Goal: Task Accomplishment & Management: Use online tool/utility

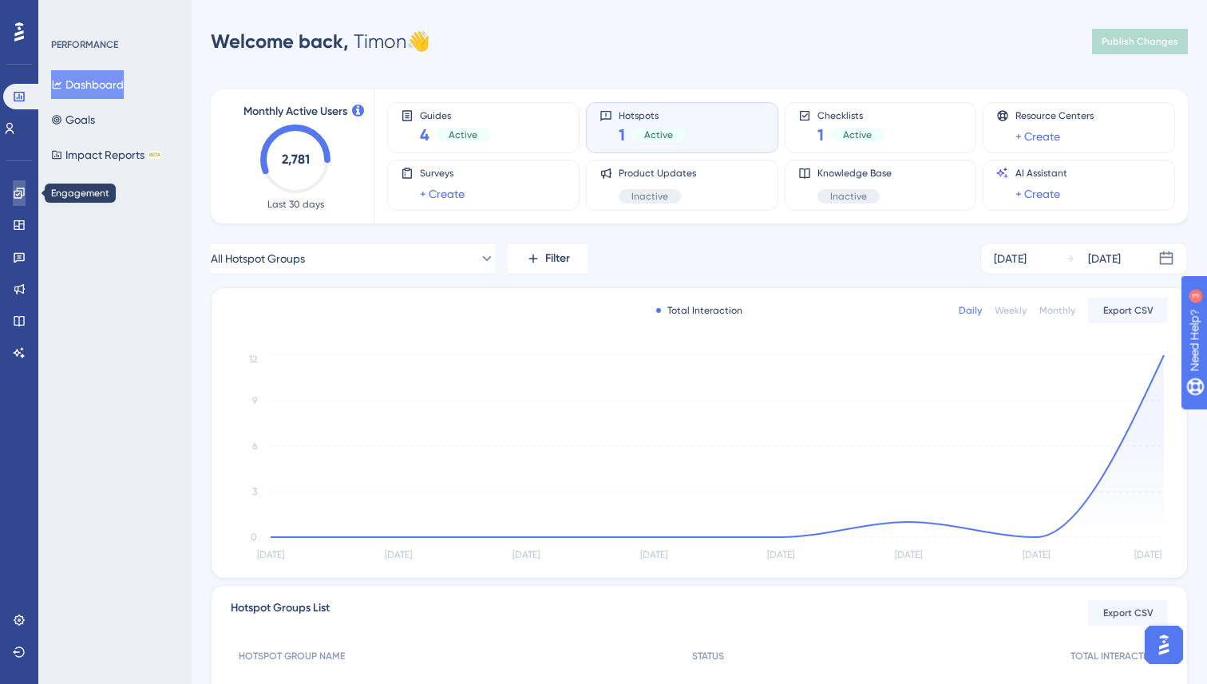
click at [23, 193] on icon at bounding box center [19, 193] width 10 height 10
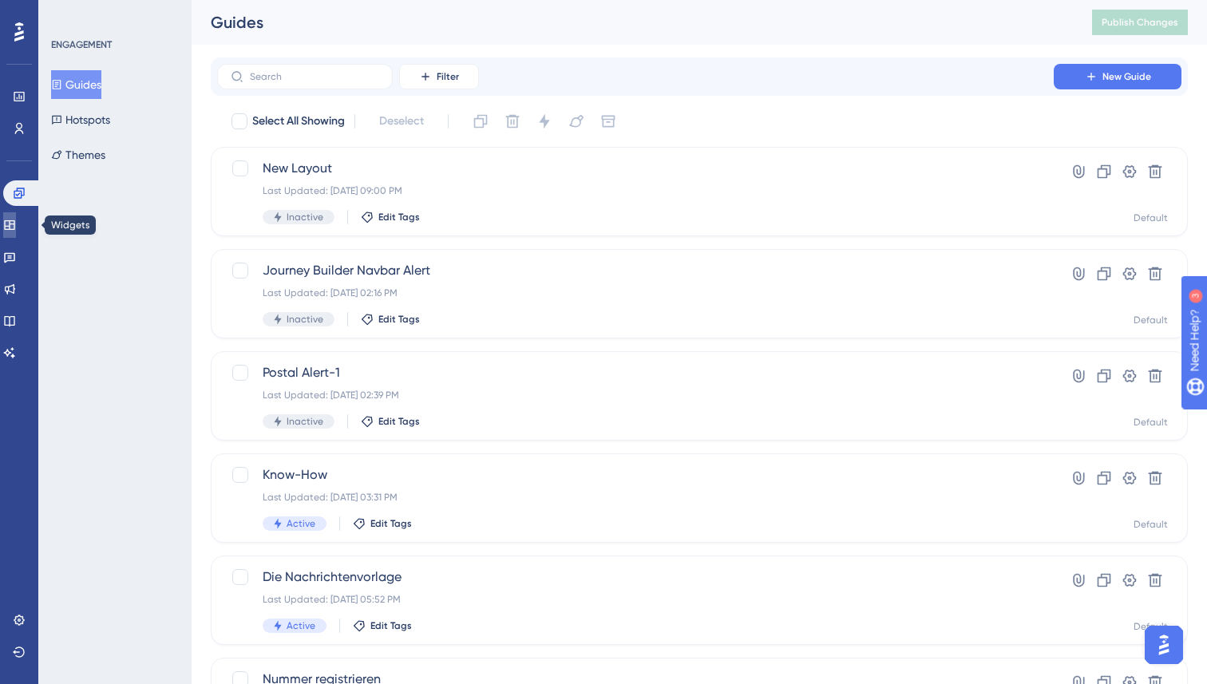
click at [14, 228] on icon at bounding box center [9, 225] width 10 height 10
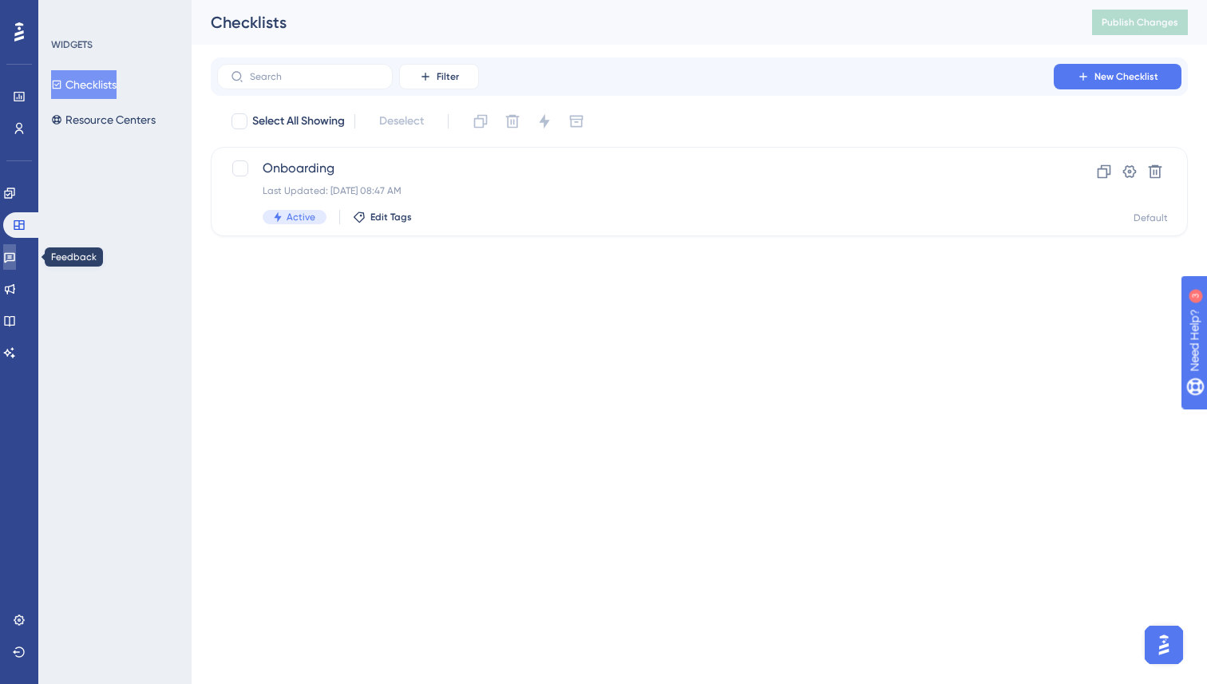
click at [16, 266] on link at bounding box center [9, 257] width 13 height 26
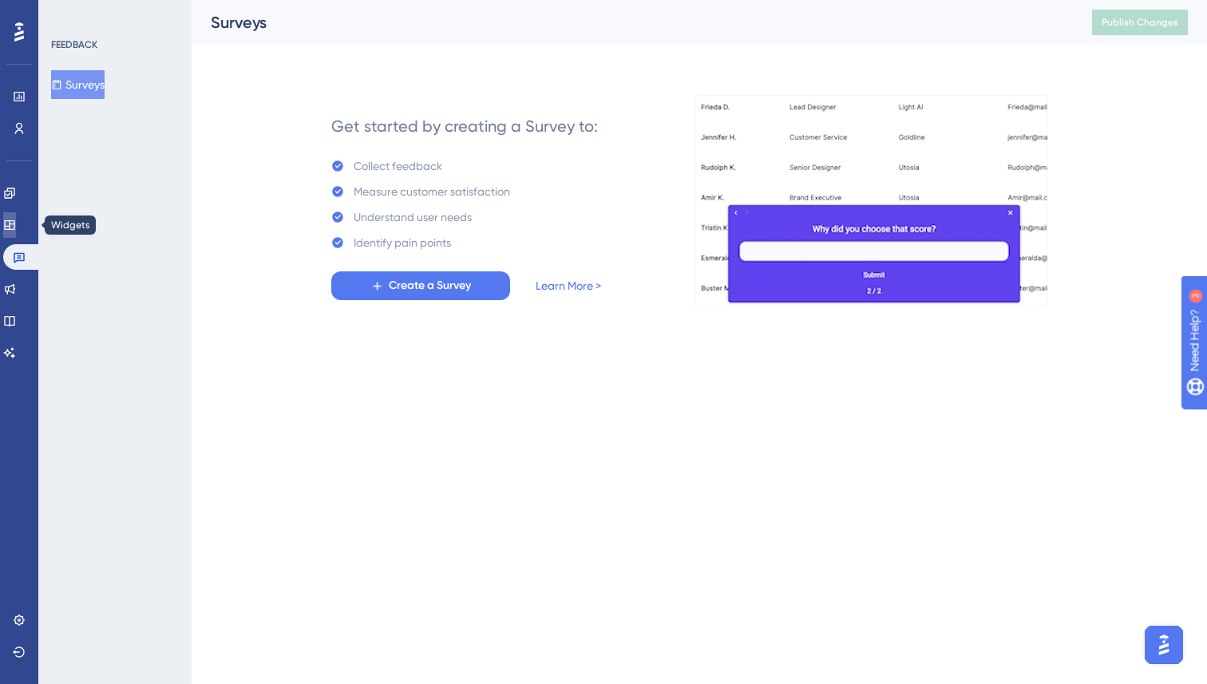
click at [13, 231] on link at bounding box center [9, 225] width 13 height 26
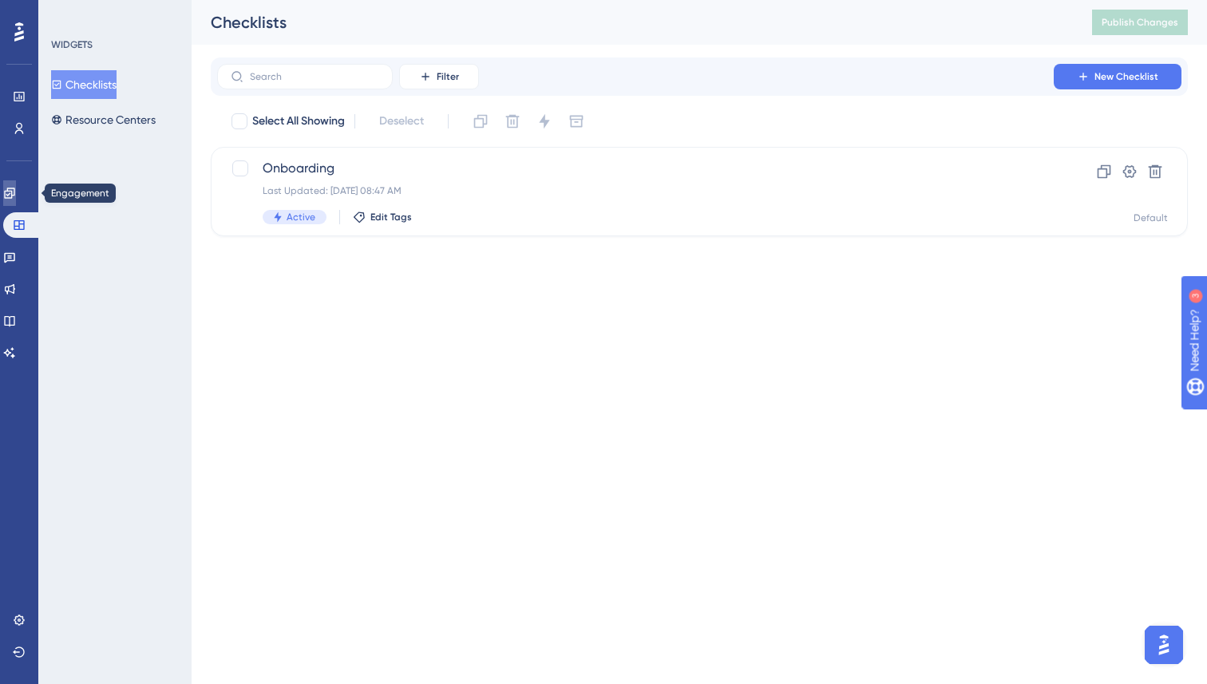
click at [8, 203] on link at bounding box center [9, 193] width 13 height 26
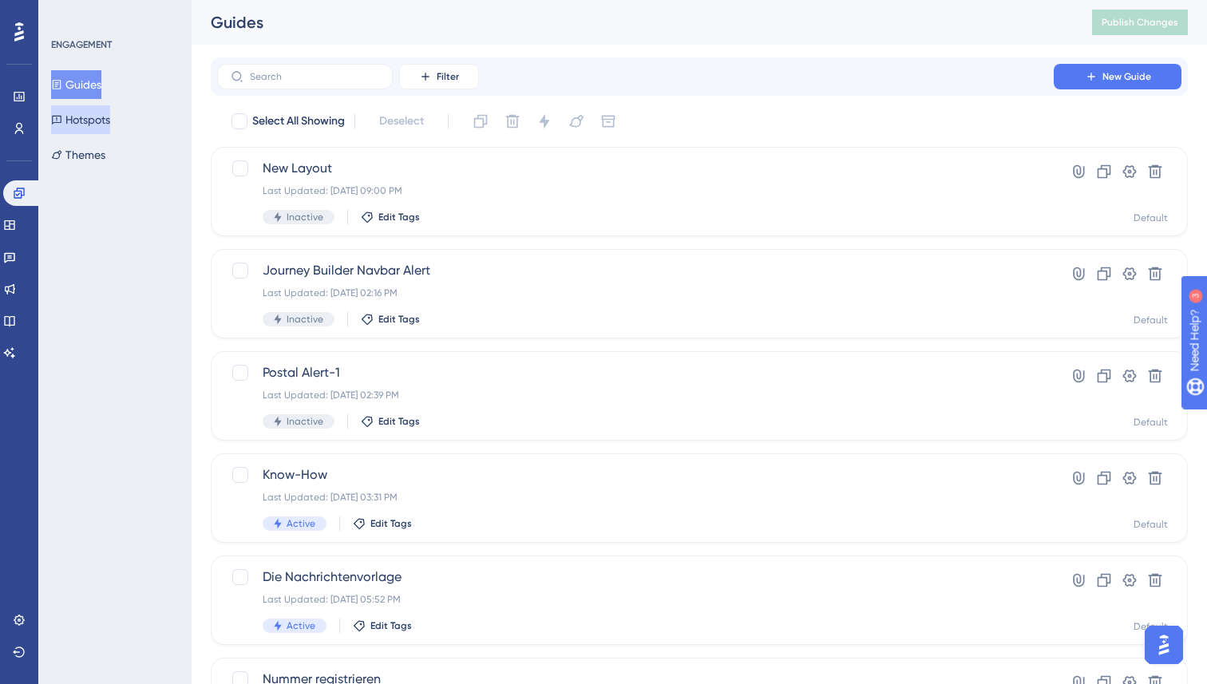
click at [109, 108] on button "Hotspots" at bounding box center [80, 119] width 59 height 29
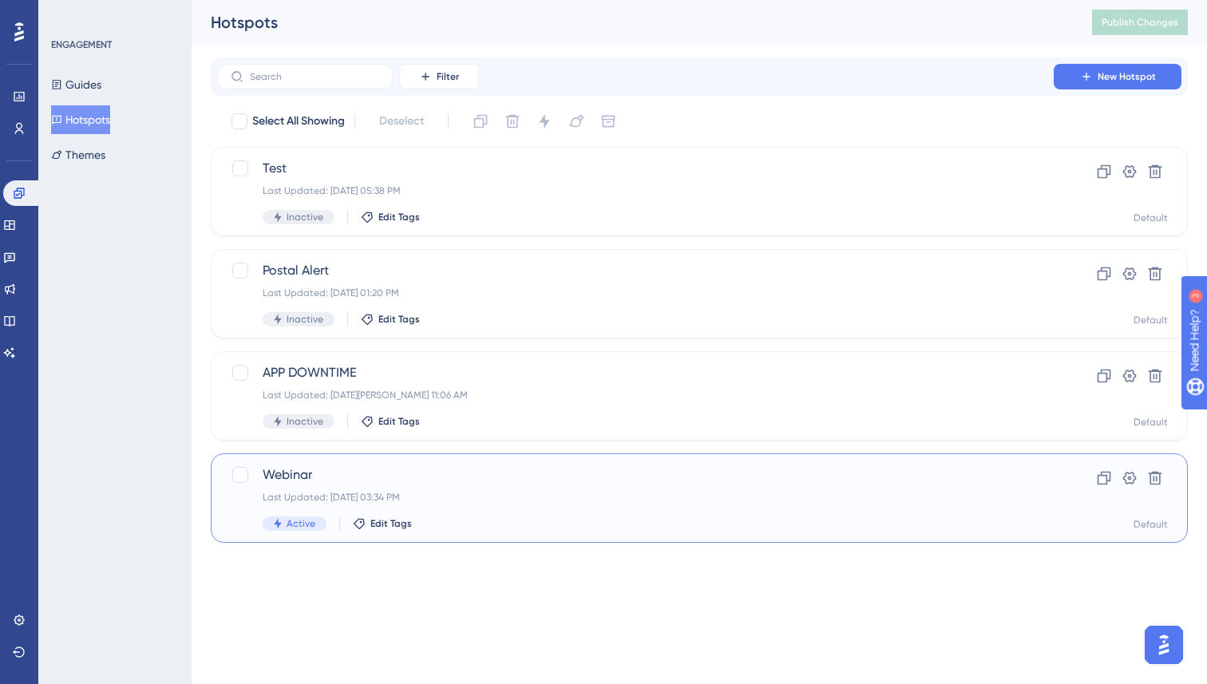
click at [435, 476] on span "Webinar" at bounding box center [635, 474] width 745 height 19
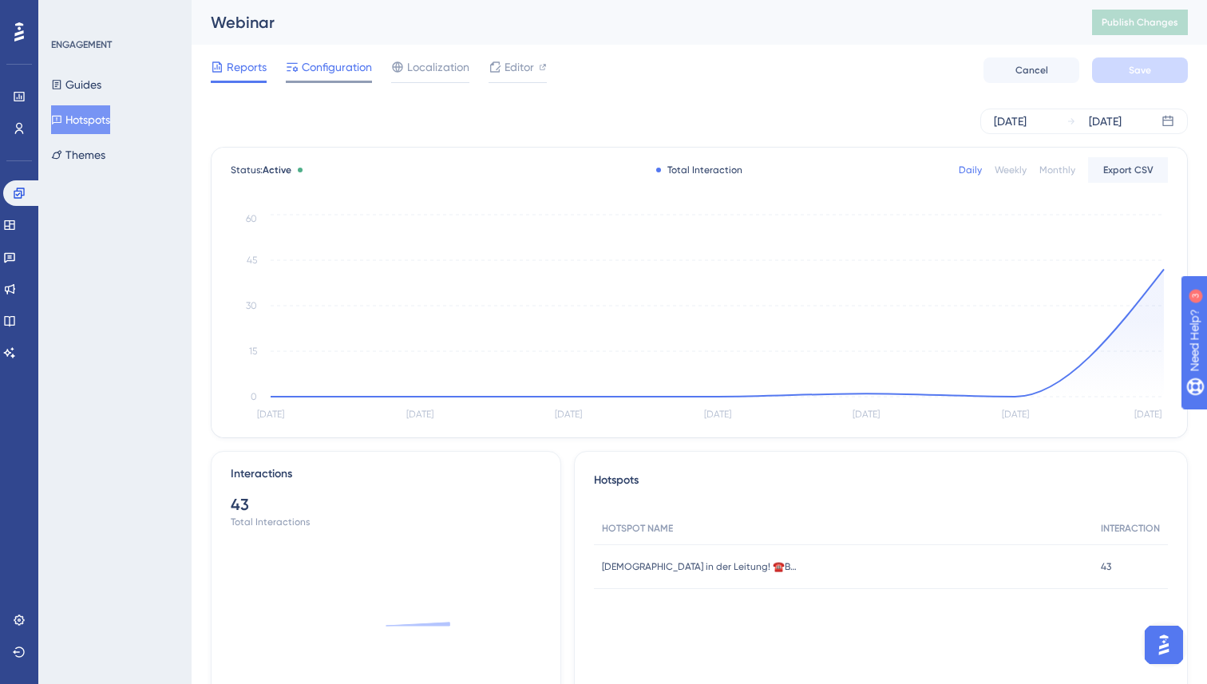
click at [329, 63] on span "Configuration" at bounding box center [337, 66] width 70 height 19
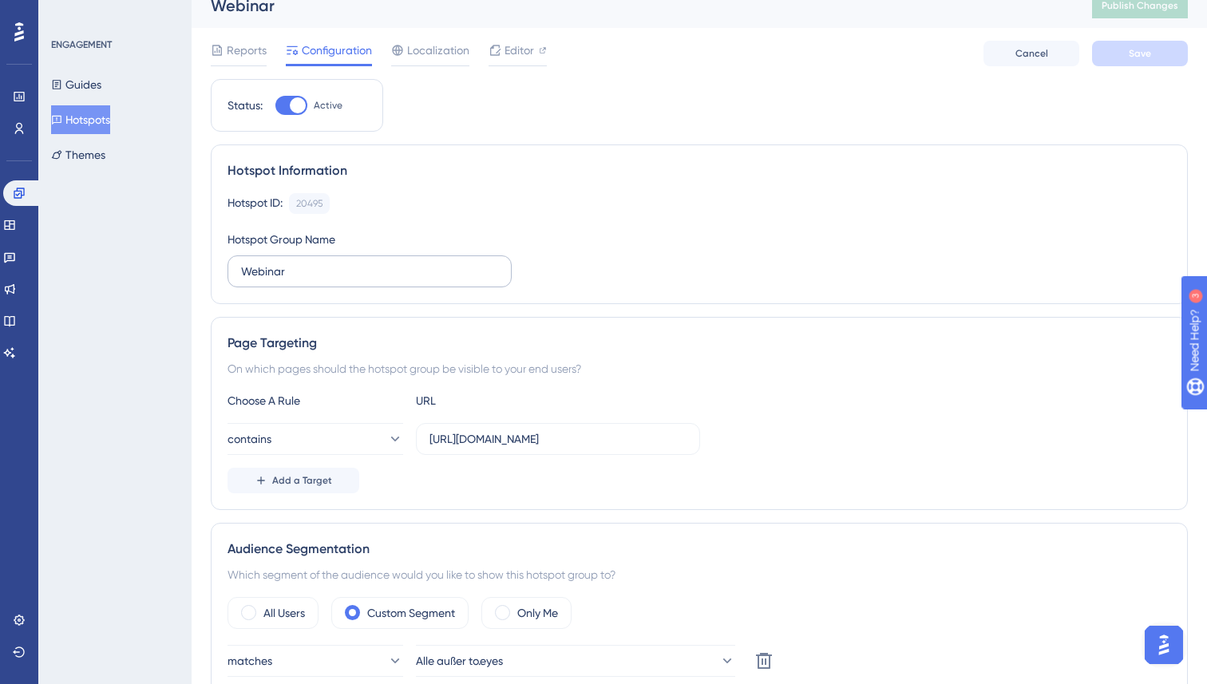
scroll to position [23, 0]
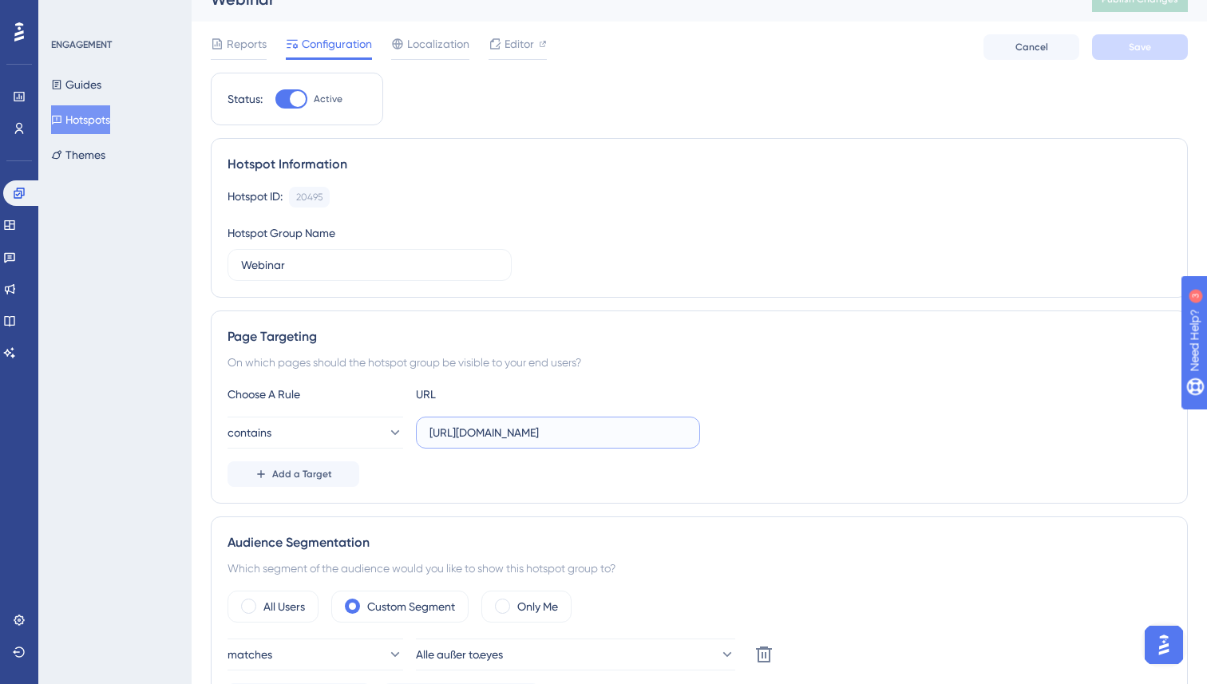
click at [590, 430] on input "[URL][DOMAIN_NAME]" at bounding box center [557, 433] width 257 height 18
paste input "conversations"
click at [578, 434] on input "[URL][DOMAIN_NAME]" at bounding box center [557, 433] width 257 height 18
click at [662, 437] on input "[URL][DOMAIN_NAME]" at bounding box center [557, 433] width 257 height 18
type input "[URL][DOMAIN_NAME]"
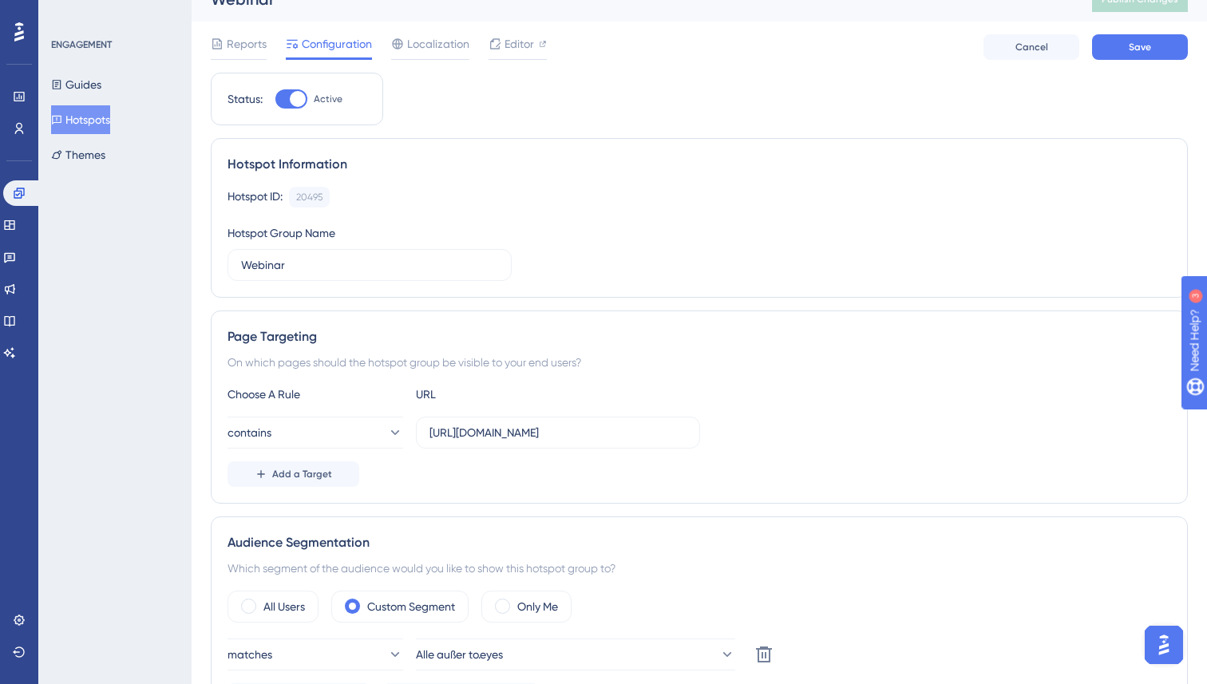
click at [749, 452] on div "Choose A Rule URL contains [URL][DOMAIN_NAME] Add a Target" at bounding box center [698, 436] width 943 height 102
click at [1117, 56] on button "Save" at bounding box center [1140, 47] width 96 height 26
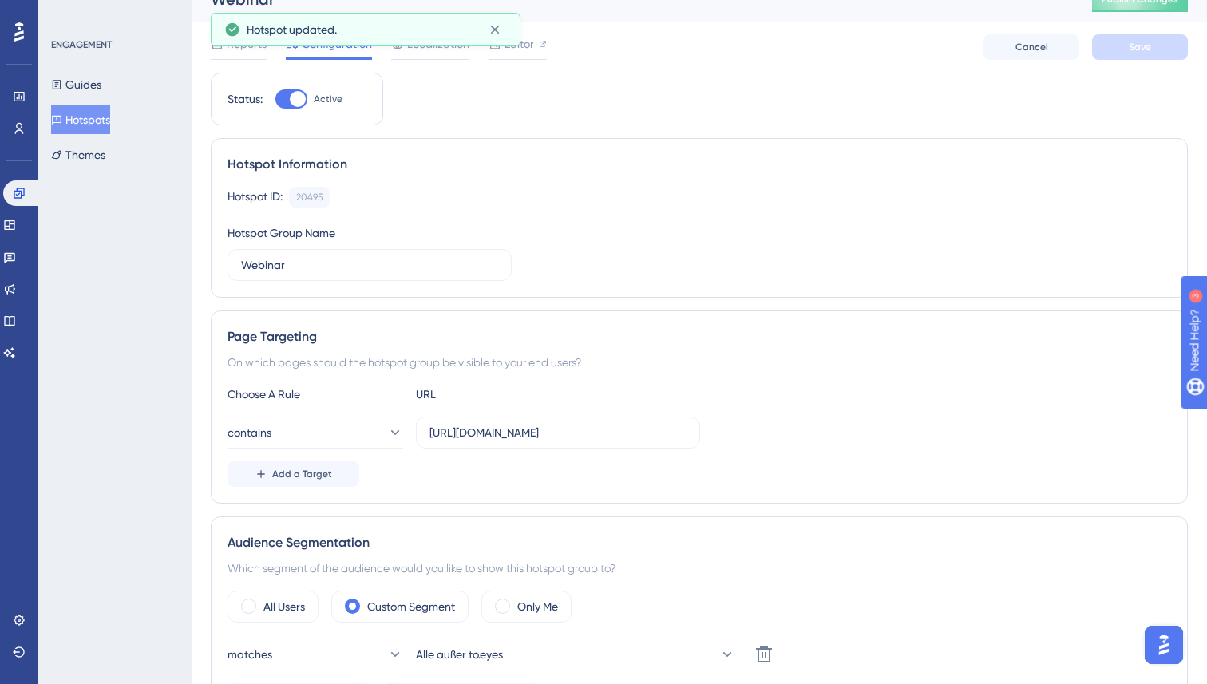
scroll to position [0, 0]
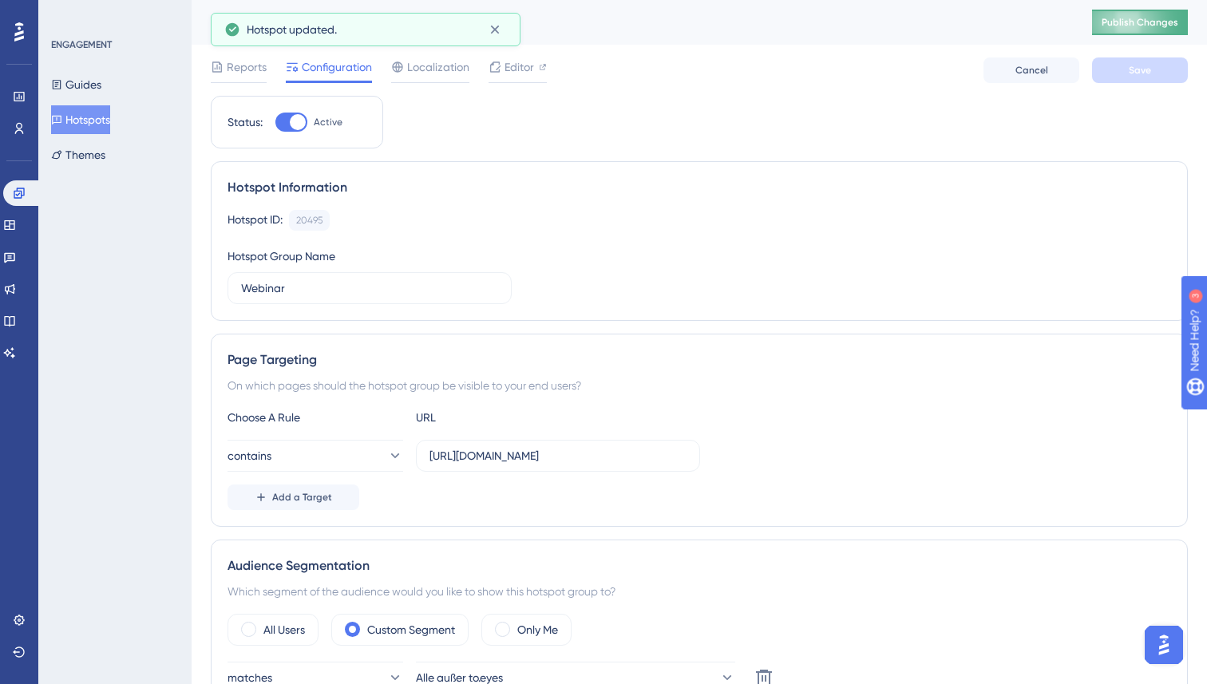
click at [1124, 10] on button "Publish Changes" at bounding box center [1140, 23] width 96 height 26
